Goal: Information Seeking & Learning: Learn about a topic

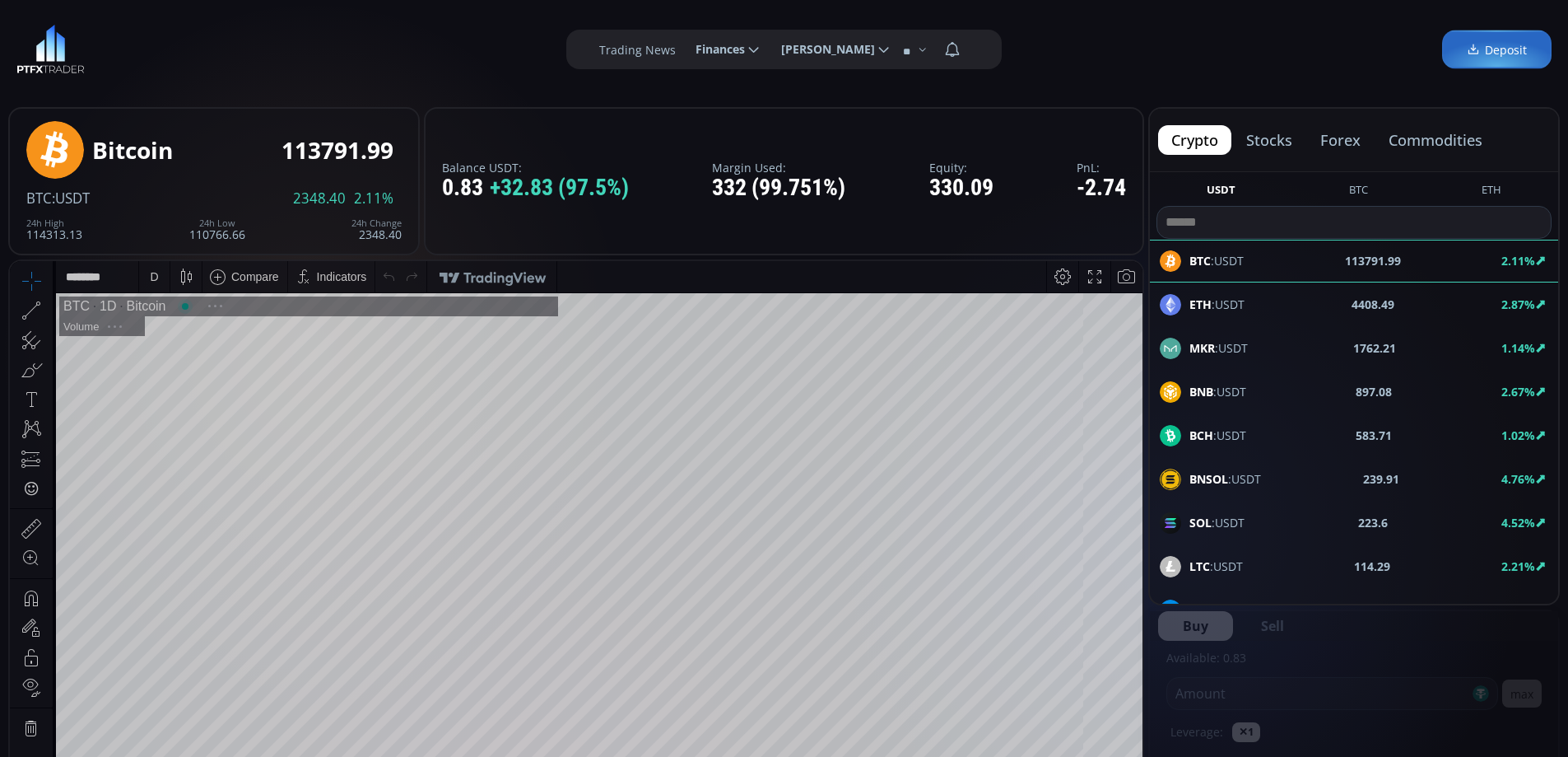
scroll to position [229, 0]
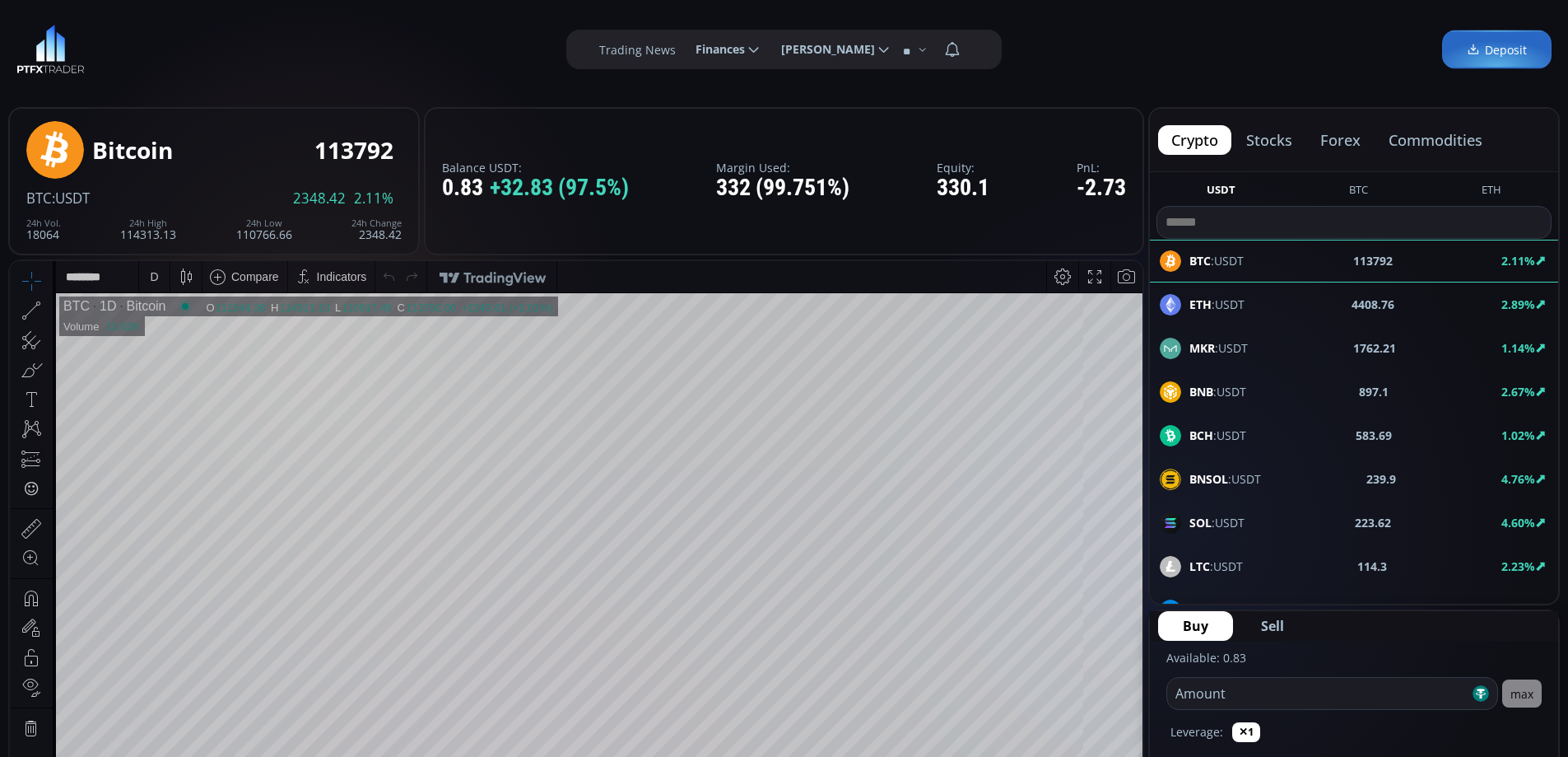
click at [1276, 144] on button "stocks" at bounding box center [1269, 140] width 72 height 30
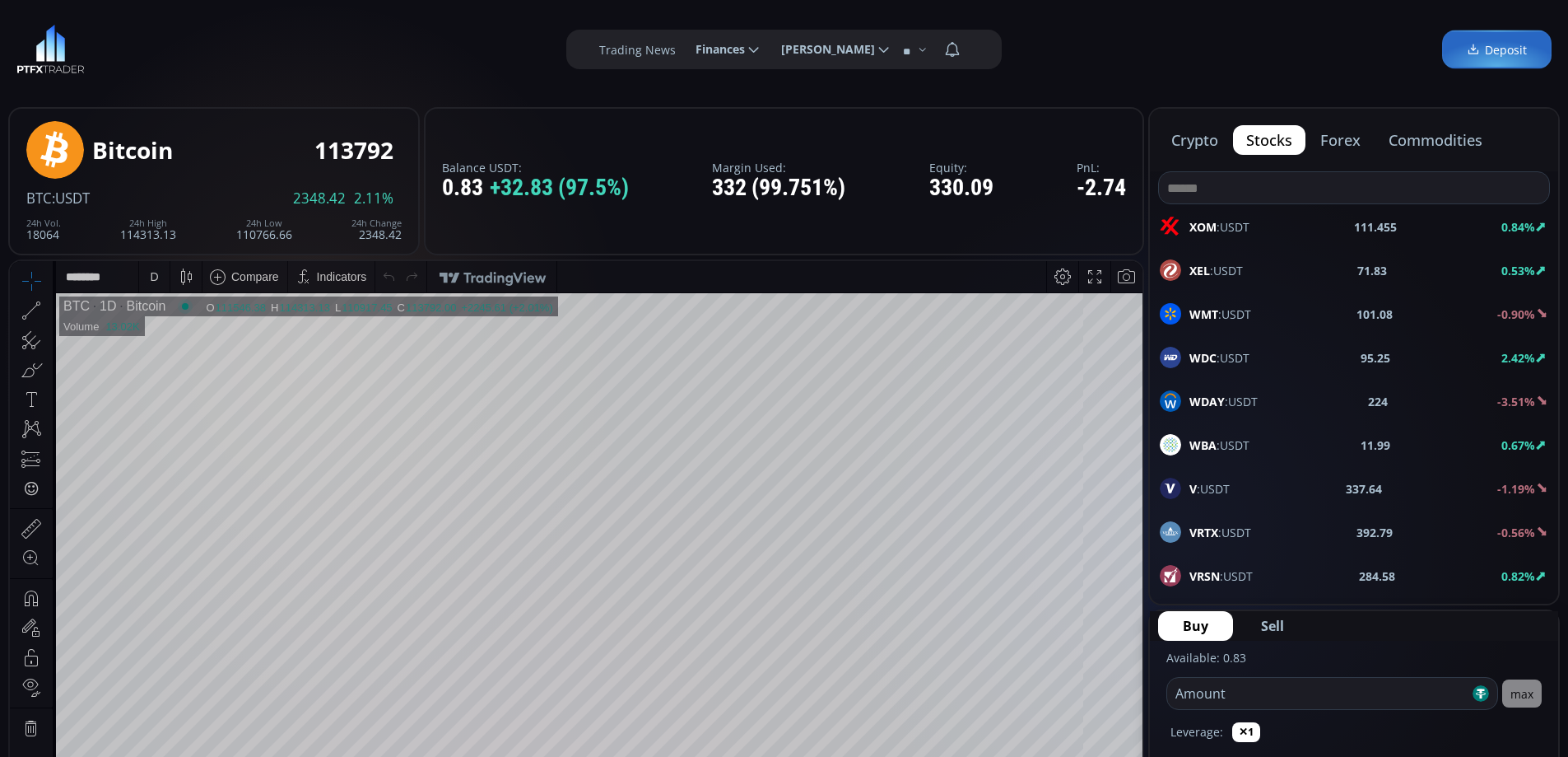
click at [1237, 200] on input at bounding box center [1355, 188] width 390 height 31
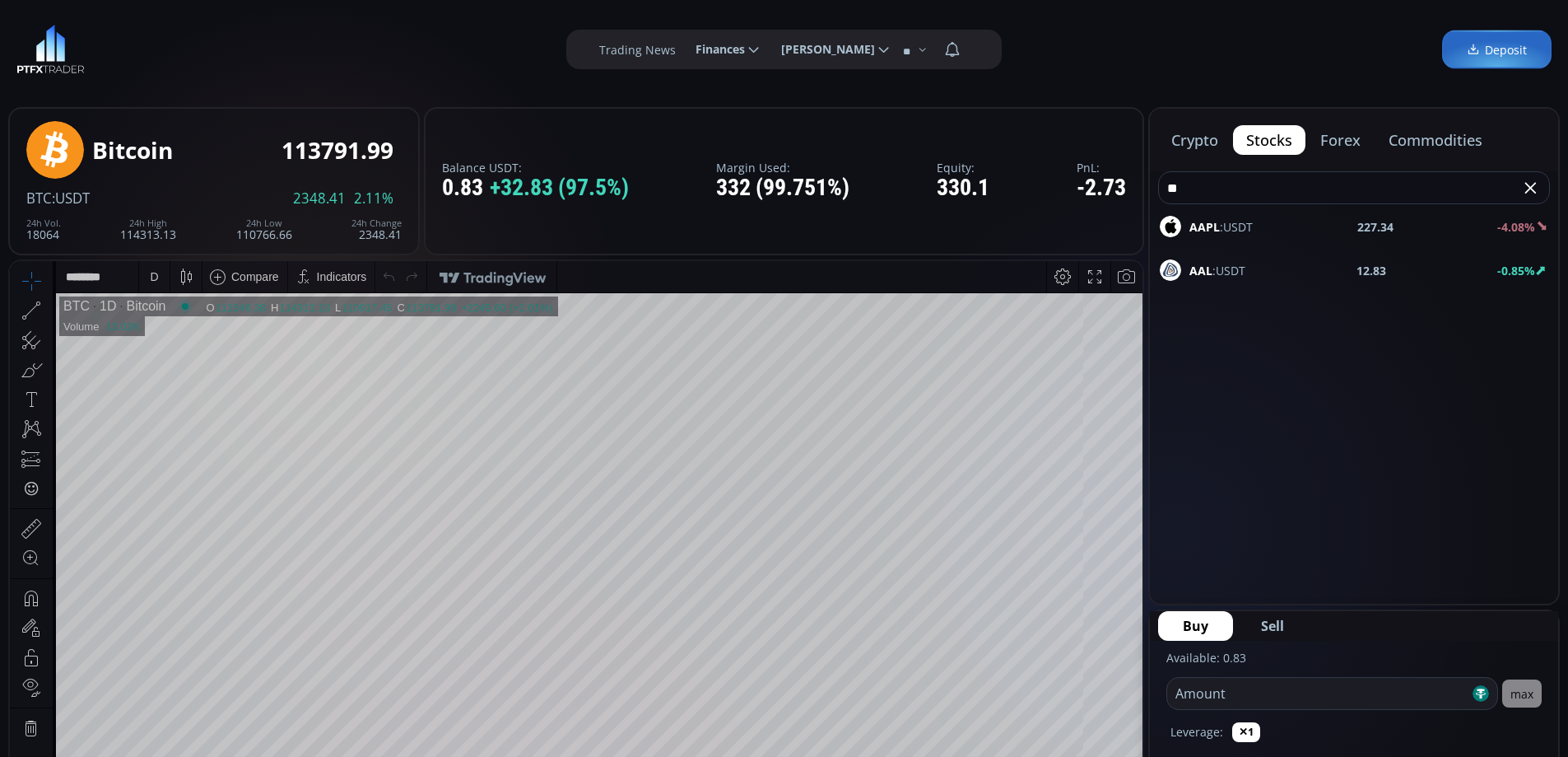
type input "**"
click at [1250, 232] on span "AAPL :USDT" at bounding box center [1221, 227] width 63 height 17
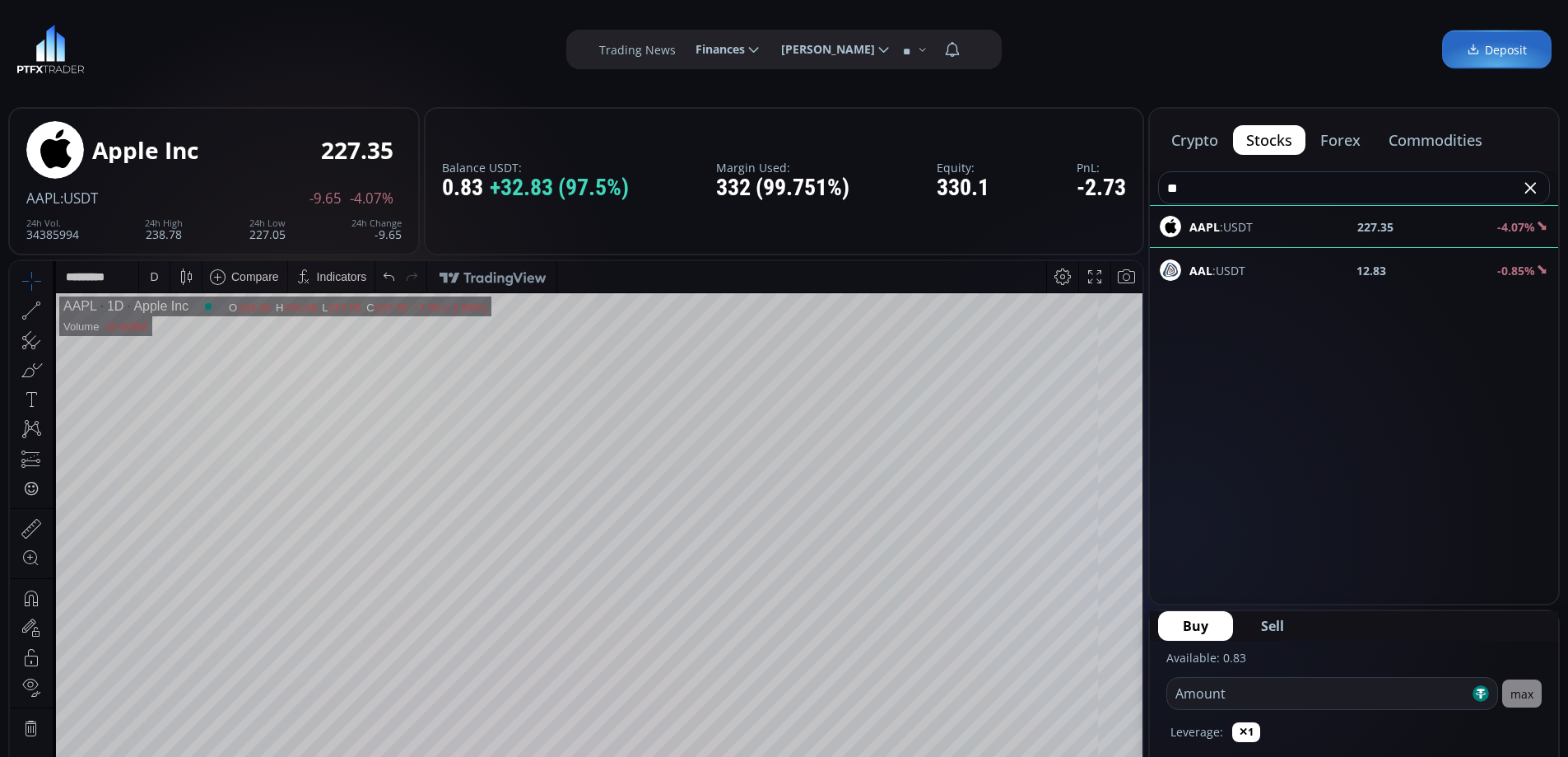
click at [158, 273] on div "D" at bounding box center [154, 277] width 14 height 31
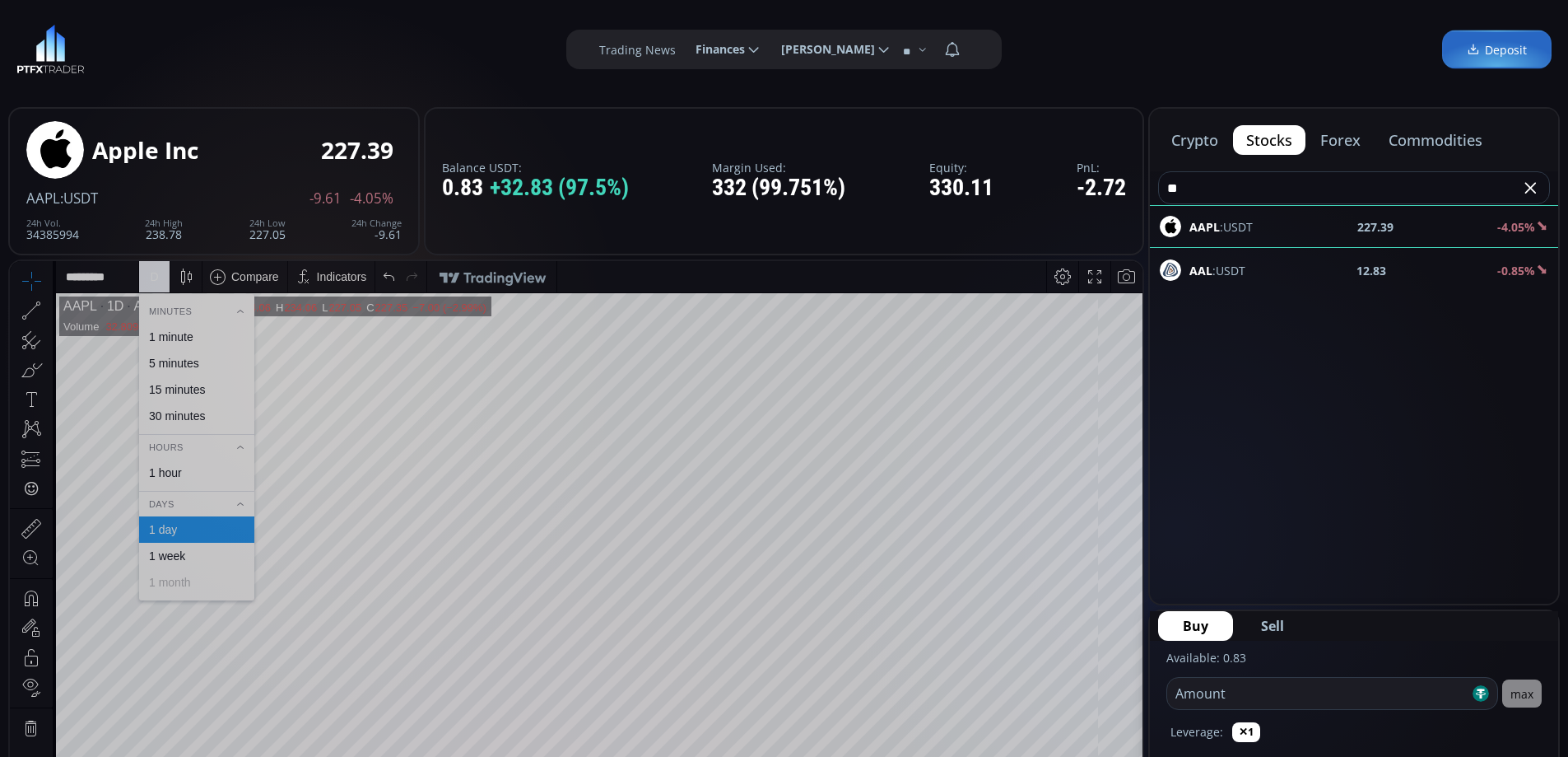
drag, startPoint x: 181, startPoint y: 401, endPoint x: 173, endPoint y: 457, distance: 56.6
click at [174, 455] on div "Minutes 1 minute 5 minutes 15 minutes 30 minutes Hours 1 hour Days 1 day 1 week…" at bounding box center [196, 449] width 115 height 293
click at [174, 469] on div "1 hour" at bounding box center [166, 472] width 33 height 13
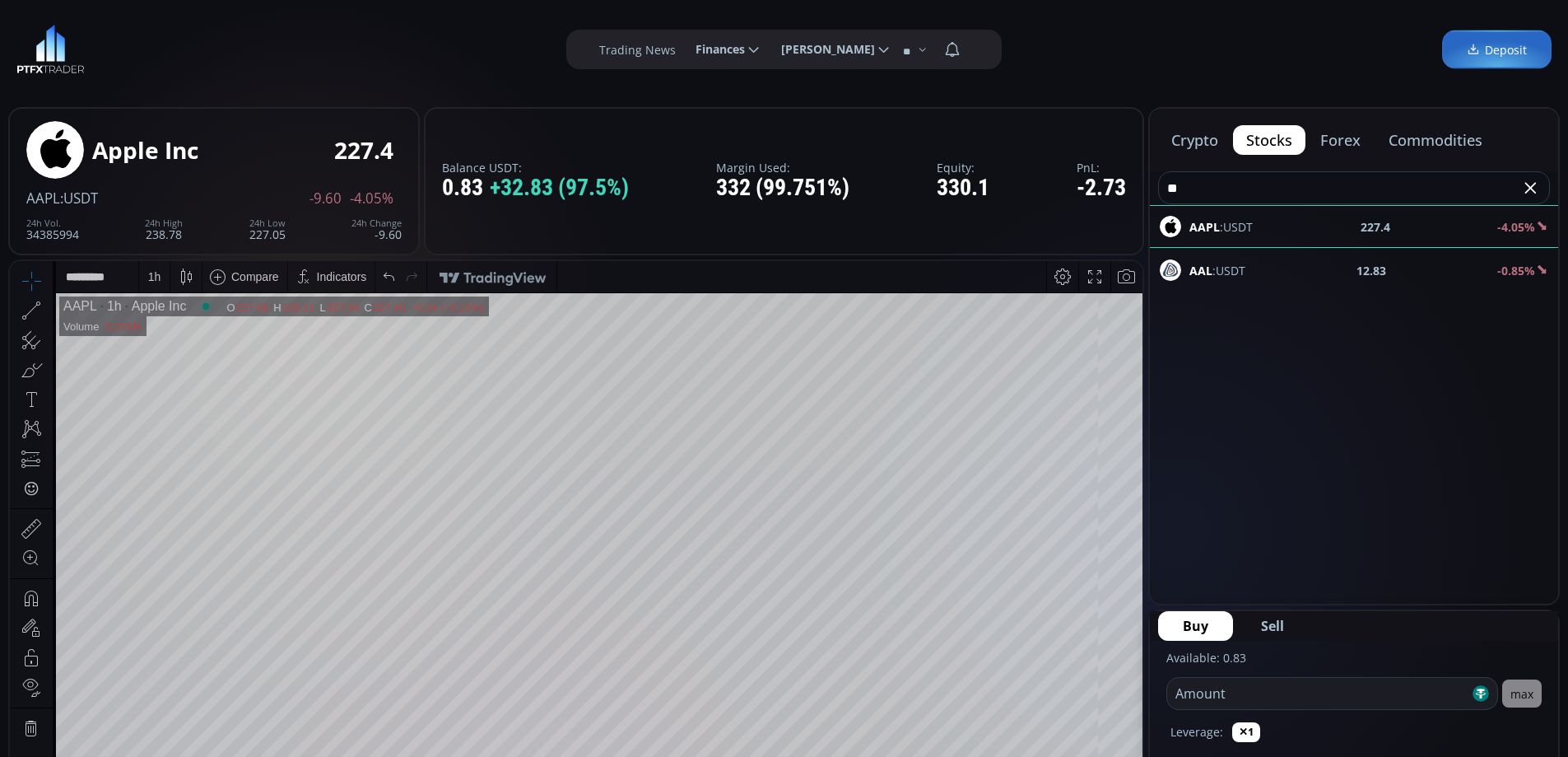
click at [1433, 136] on button "commodities" at bounding box center [1435, 140] width 120 height 30
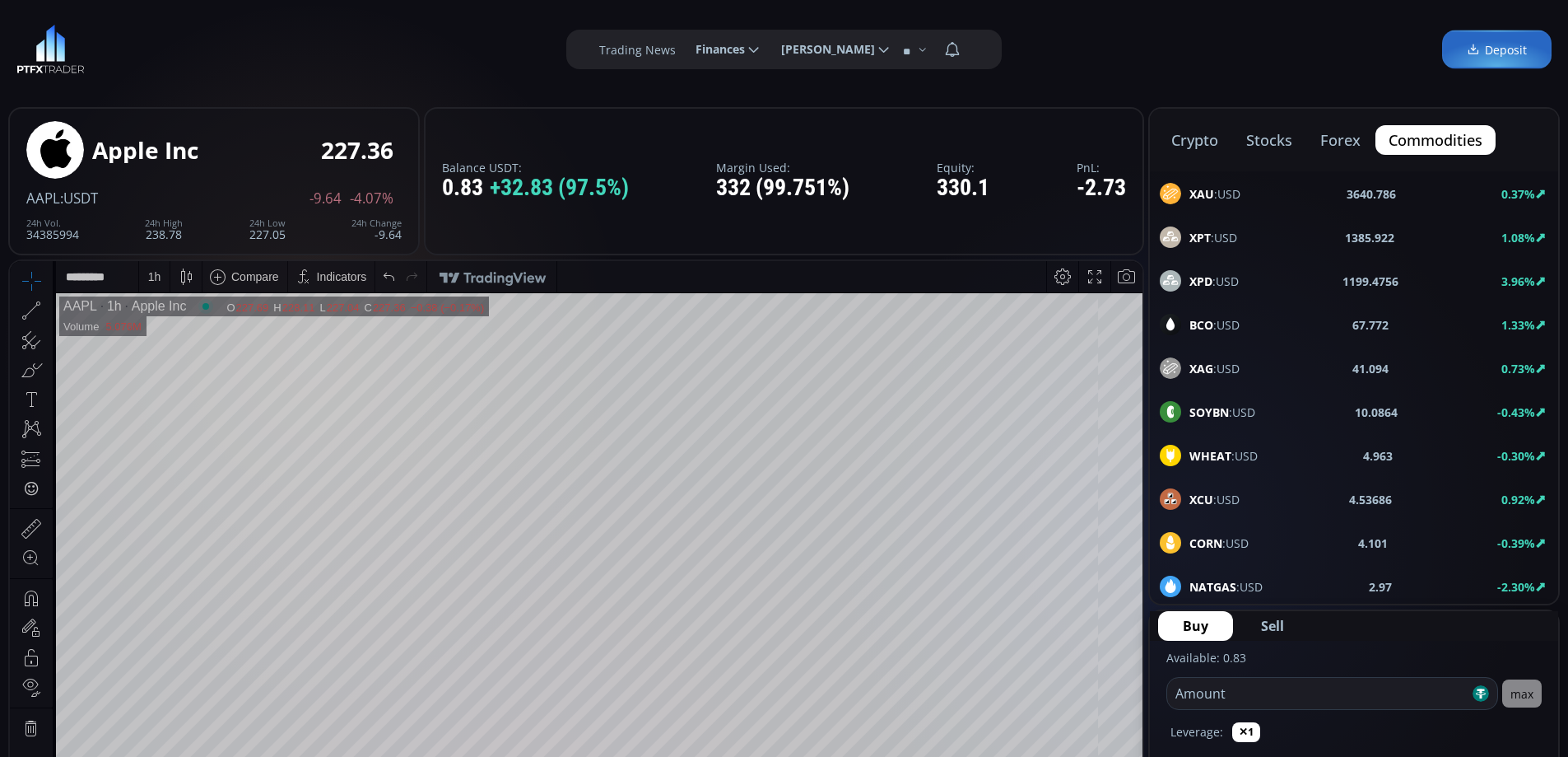
click at [1226, 194] on span "XAU :USD" at bounding box center [1215, 194] width 51 height 17
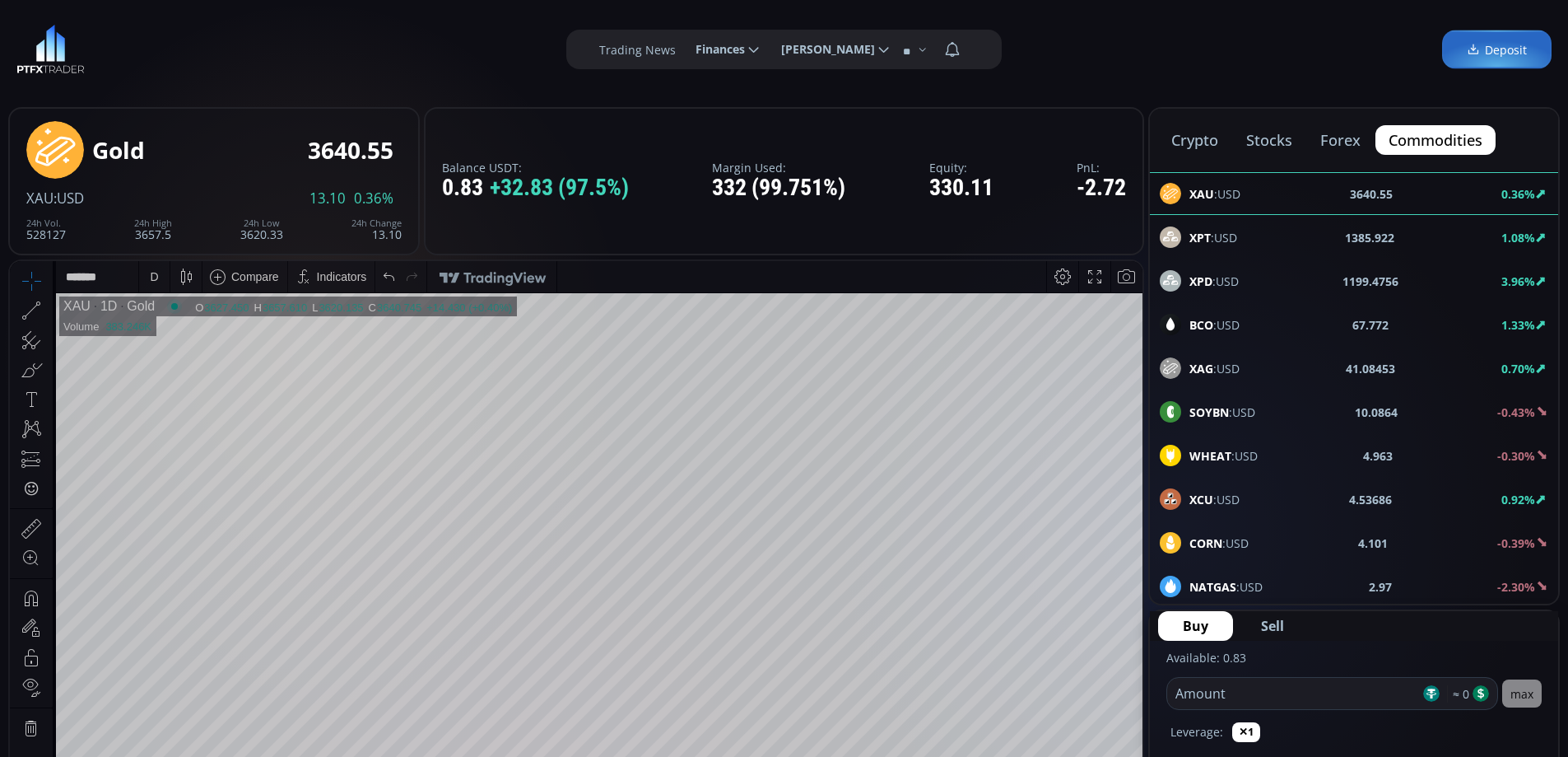
click at [154, 278] on div "D" at bounding box center [154, 276] width 8 height 13
click at [173, 471] on div "1 hour" at bounding box center [166, 472] width 33 height 13
click at [1225, 321] on span "BCO :USD" at bounding box center [1215, 325] width 50 height 17
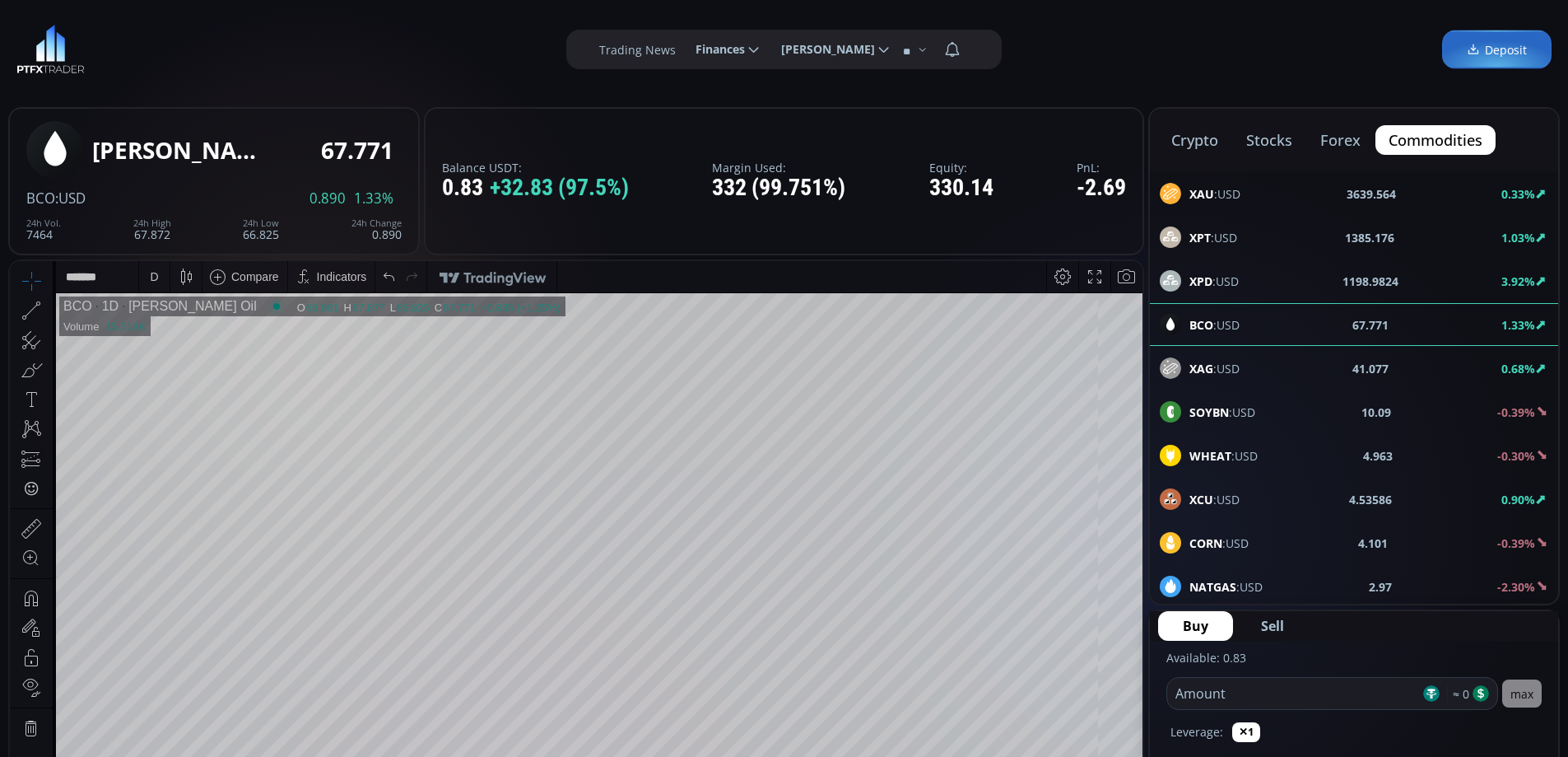
click at [1090, 517] on tr "BCO 1D Brent Crude Oil O 66.881 H 67.877 L 66.825 C 67.771 67.771 +0.835 (+1.25…" at bounding box center [600, 592] width 1086 height 597
click at [154, 277] on div "D" at bounding box center [154, 276] width 8 height 13
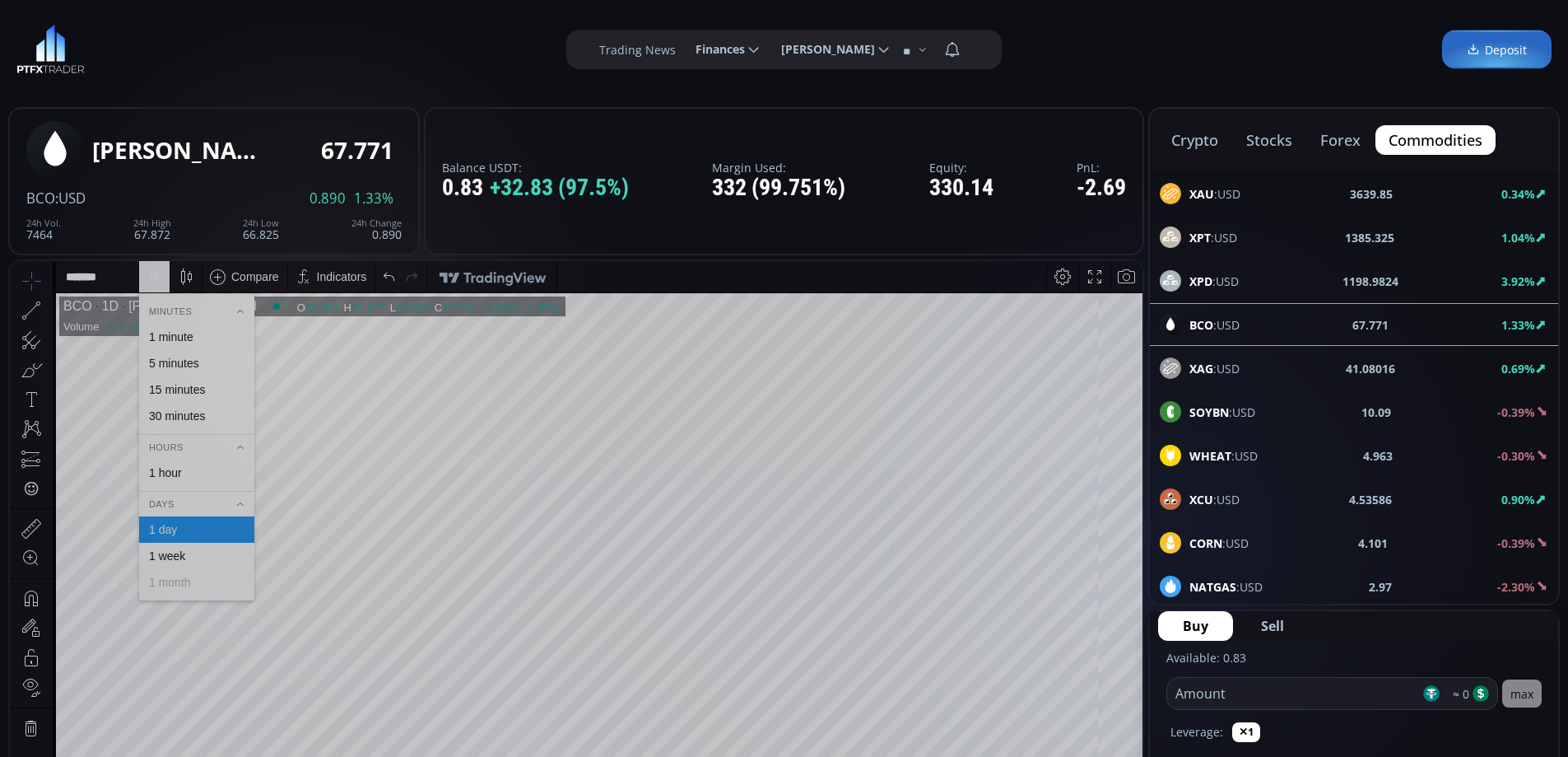
click at [185, 471] on div "1 hour" at bounding box center [196, 472] width 101 height 13
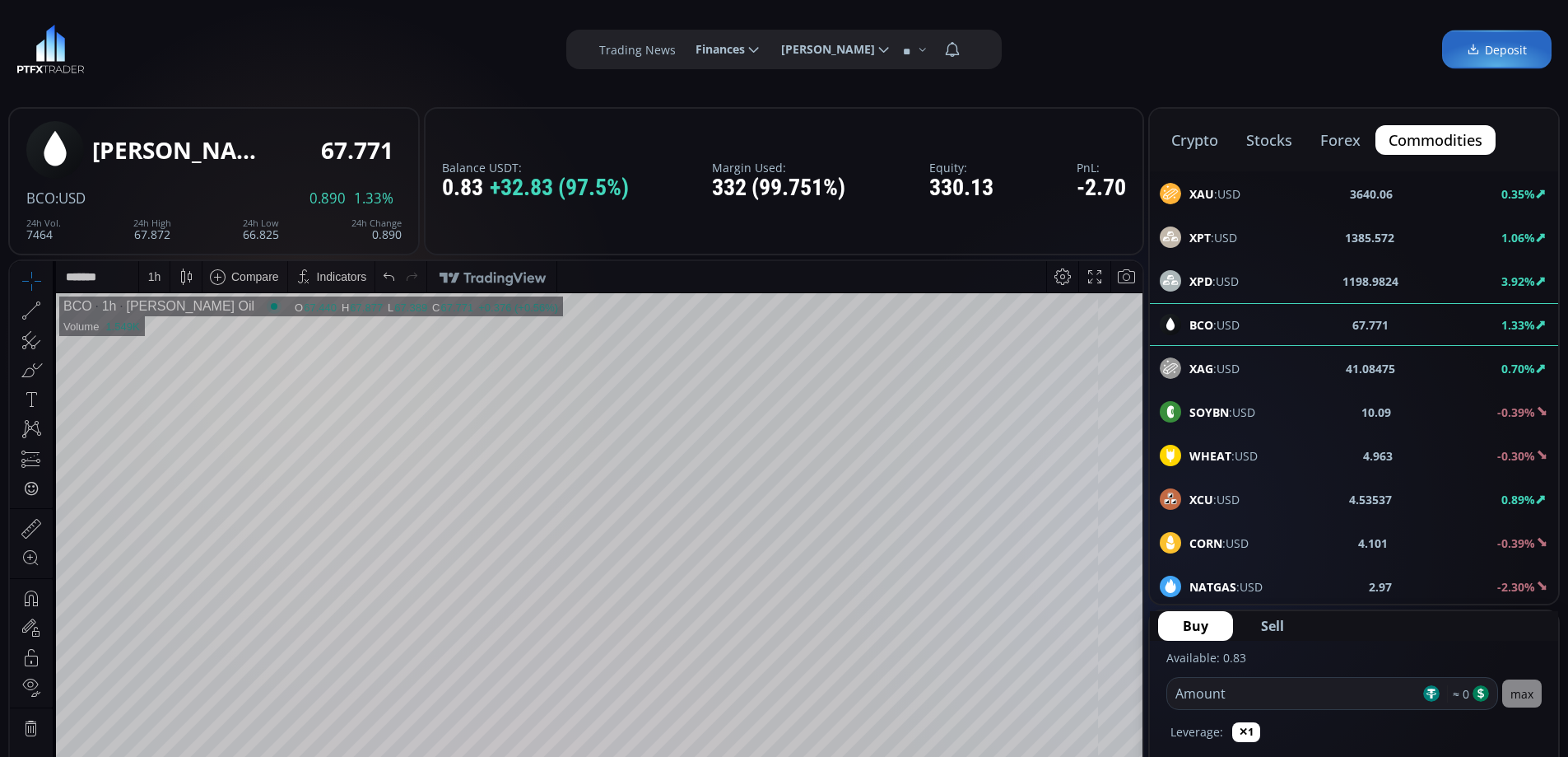
click at [1112, 261] on html "Date Range 5y 1y 3m 1m 5d 1d 15:25:17 (UTC) log auto BCO 1h Brent Crude Oil O 6…" at bounding box center [575, 603] width 1132 height 684
click at [1115, 261] on html "Date Range 5y 1y 3m 1m 5d 1d 15:25:19 (UTC) log auto BCO 1h Brent Crude Oil O 6…" at bounding box center [575, 603] width 1132 height 684
click at [1227, 196] on span "XAU :USD" at bounding box center [1215, 194] width 51 height 17
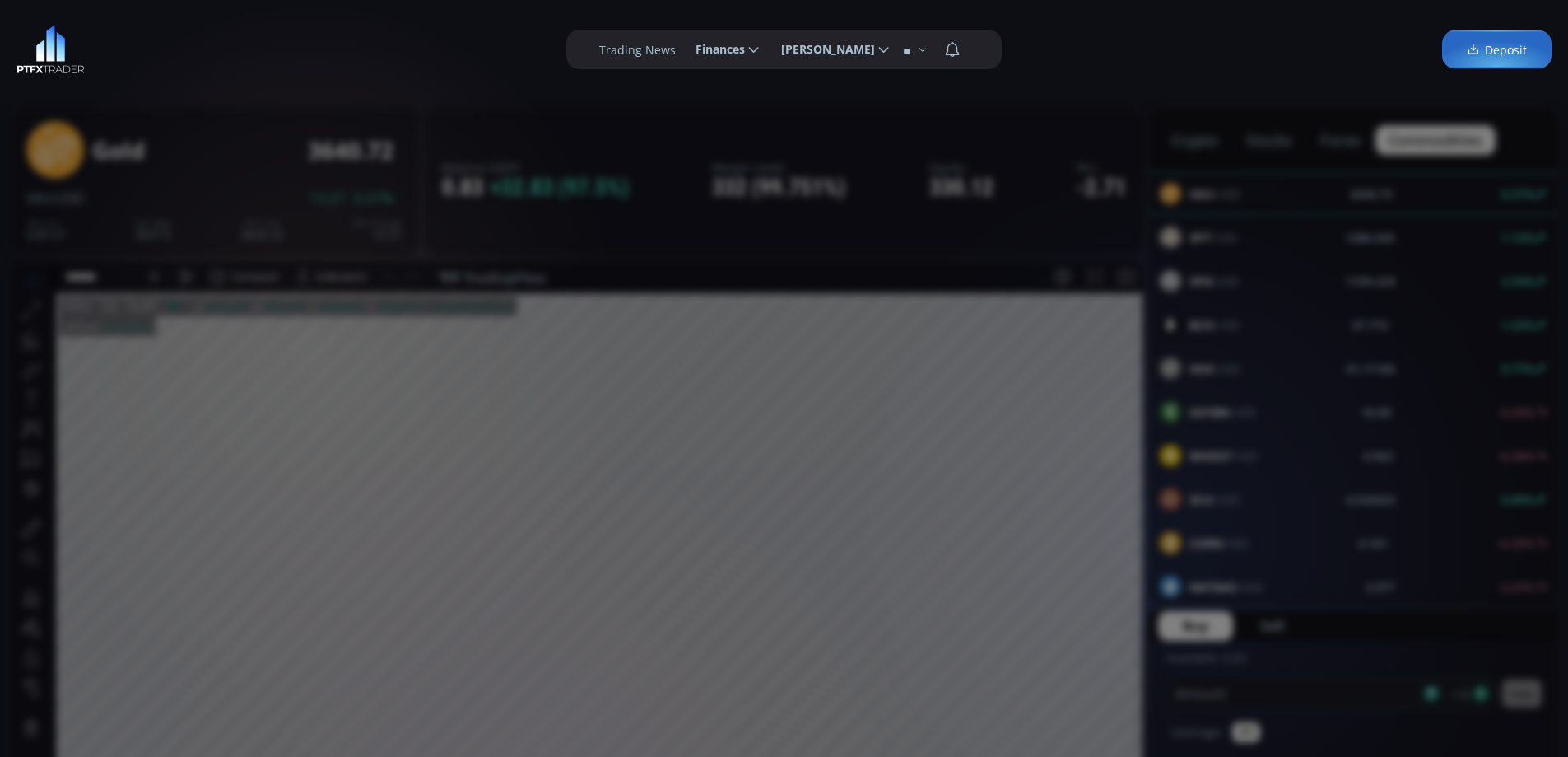
click at [1133, 68] on div "**********" at bounding box center [784, 49] width 1568 height 99
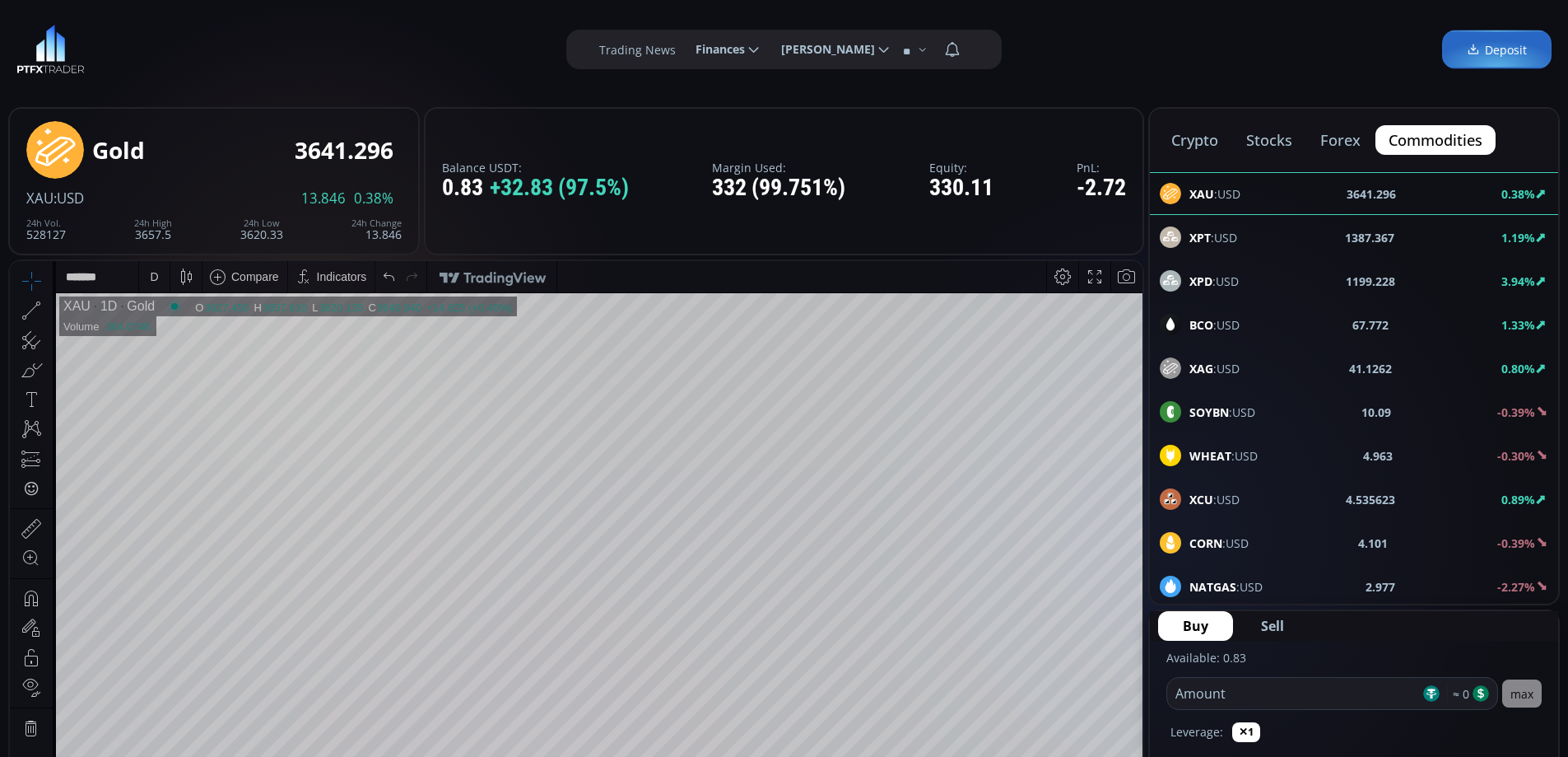
click at [1178, 137] on button "crypto" at bounding box center [1195, 140] width 73 height 30
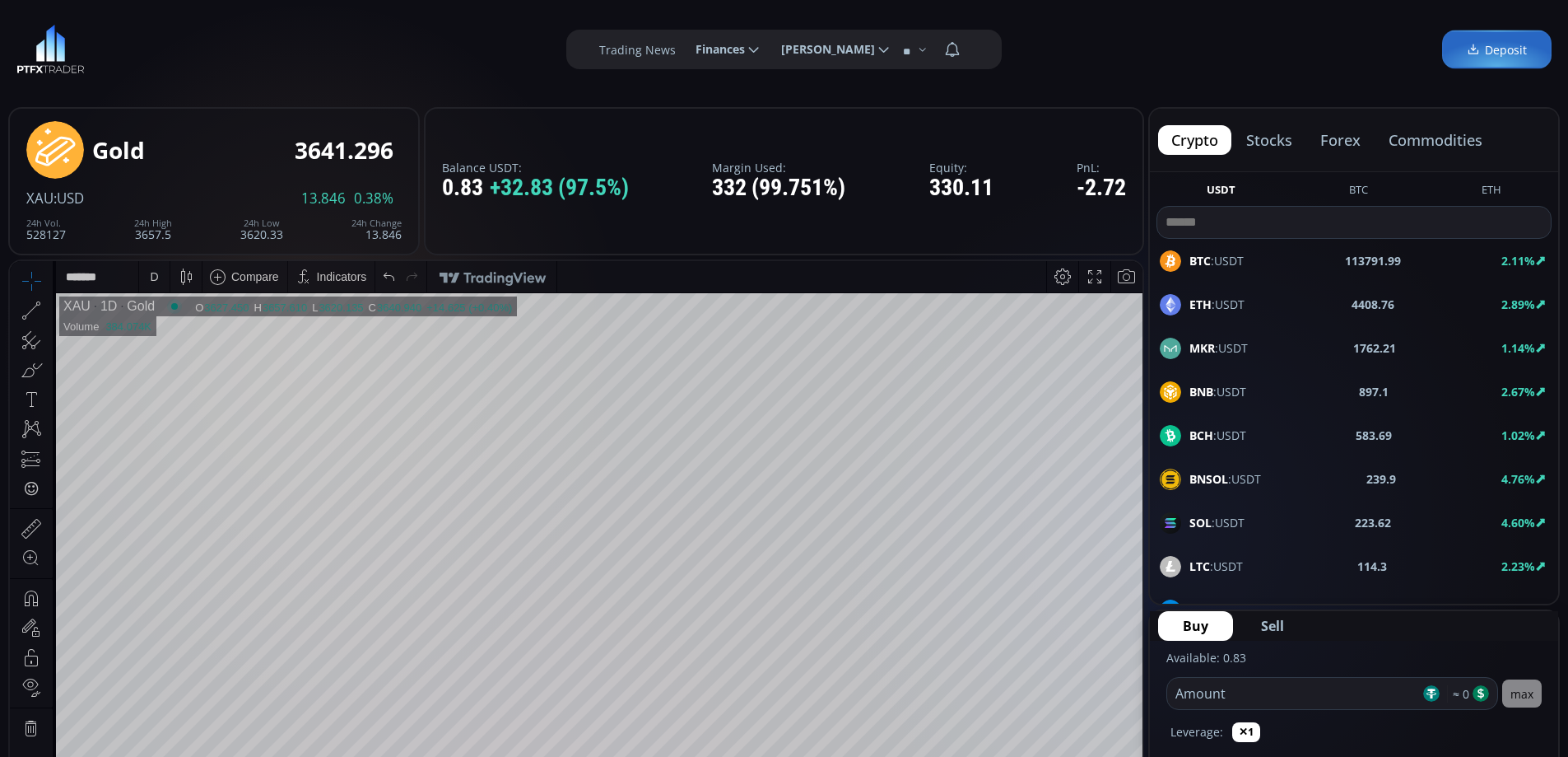
click at [1232, 264] on span "BTC :USDT" at bounding box center [1217, 260] width 55 height 17
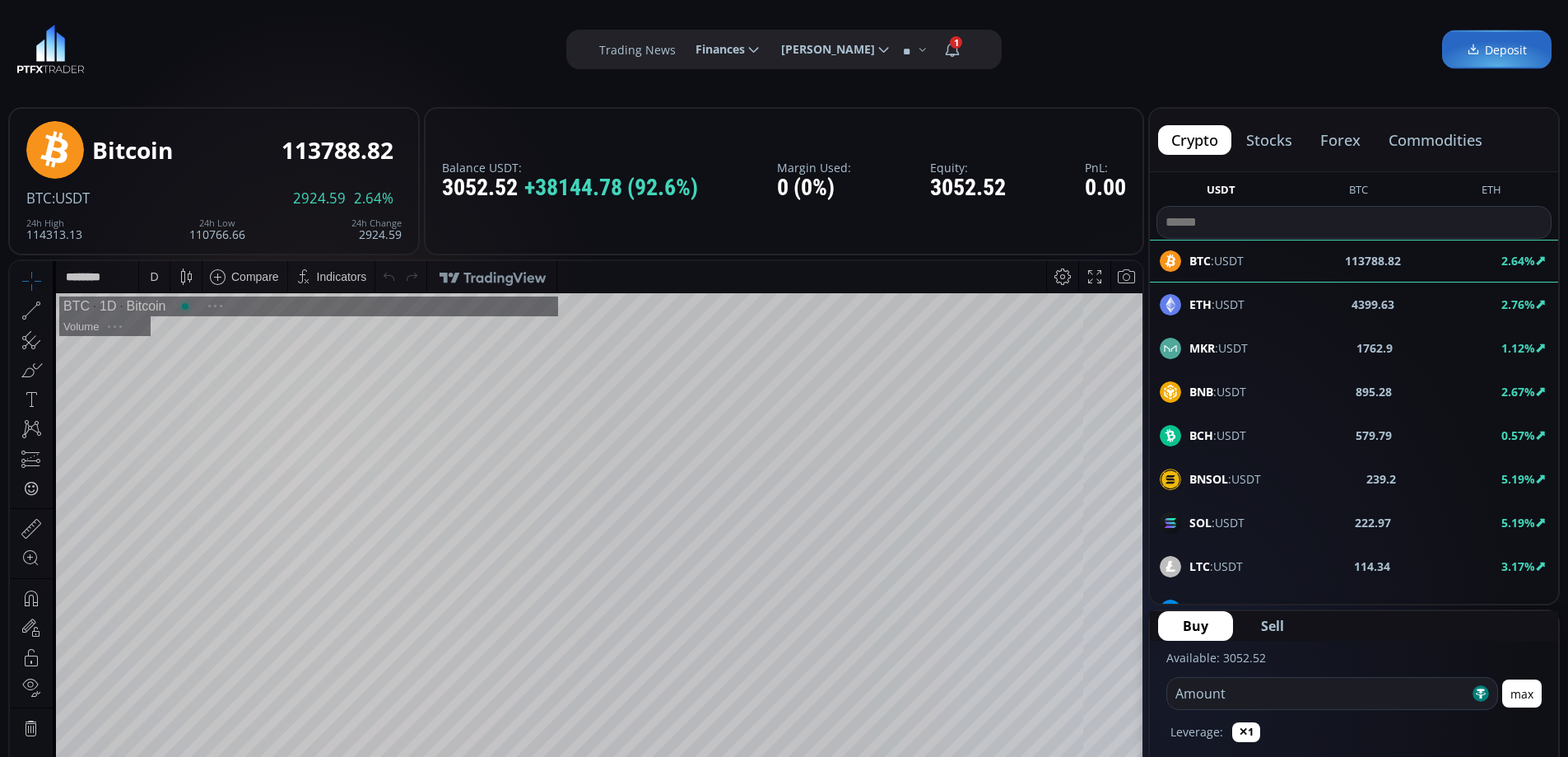
scroll to position [229, 0]
click at [1426, 141] on button "commodities" at bounding box center [1435, 140] width 120 height 30
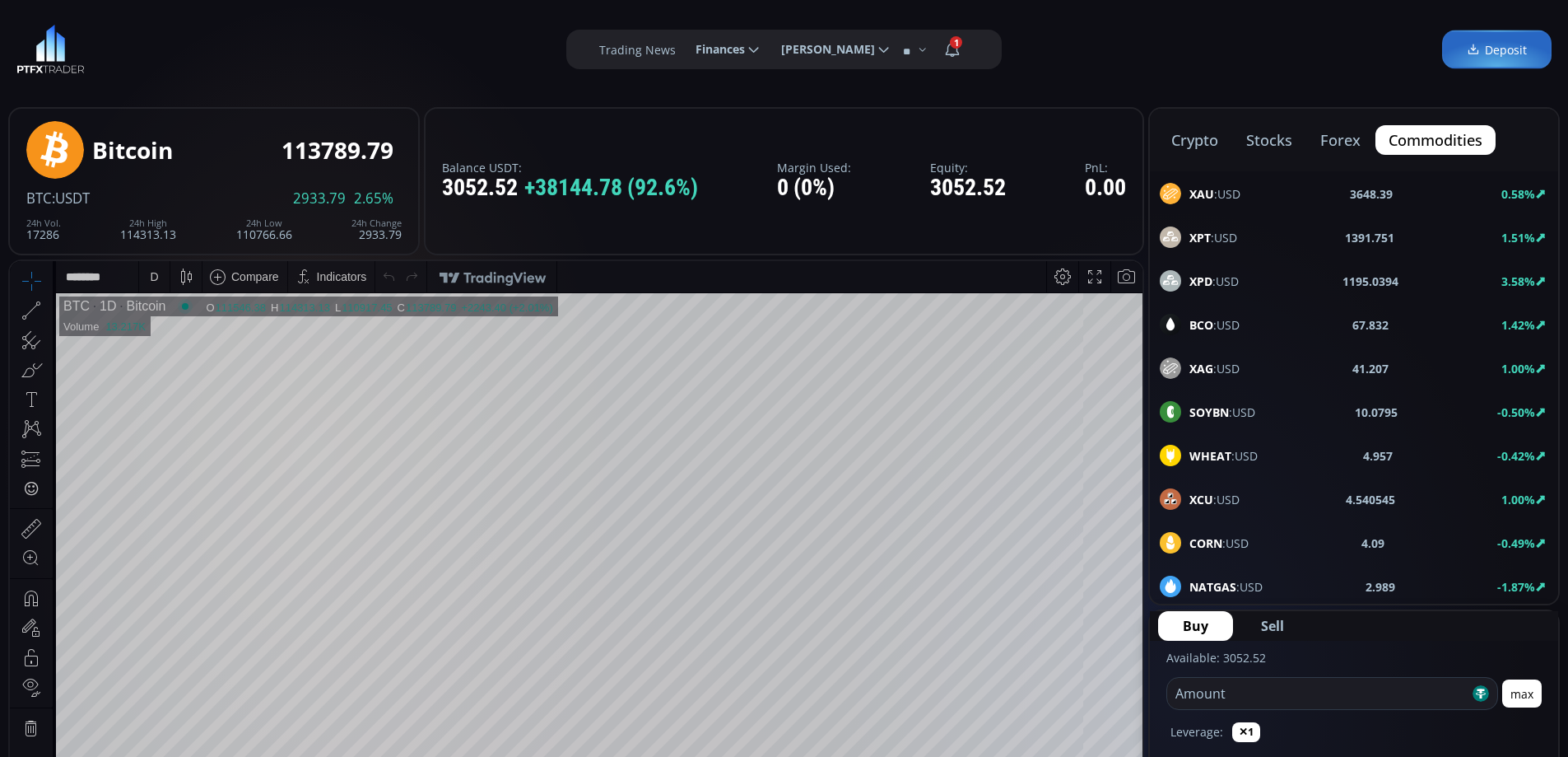
click at [1217, 195] on span "XAU :USD" at bounding box center [1215, 194] width 51 height 17
